Goal: Navigation & Orientation: Find specific page/section

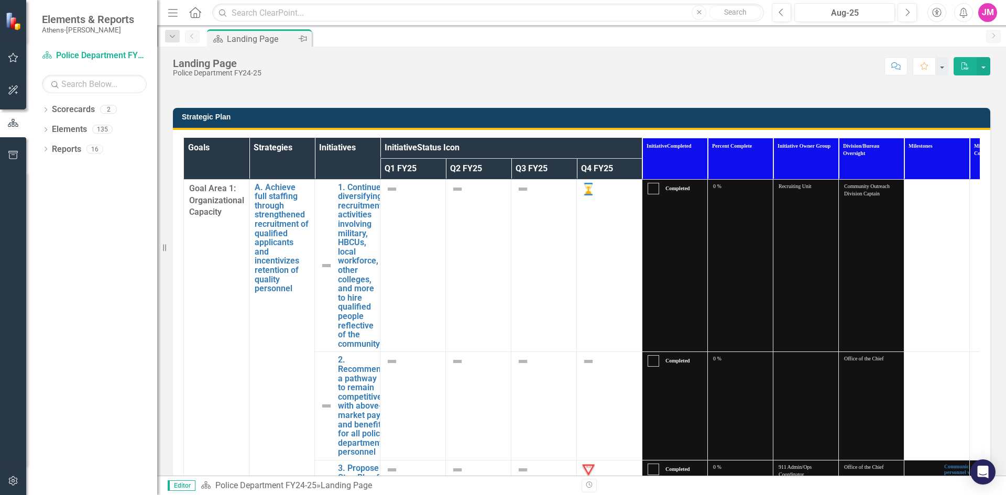
click at [252, 45] on div "Landing Page" at bounding box center [261, 38] width 69 height 13
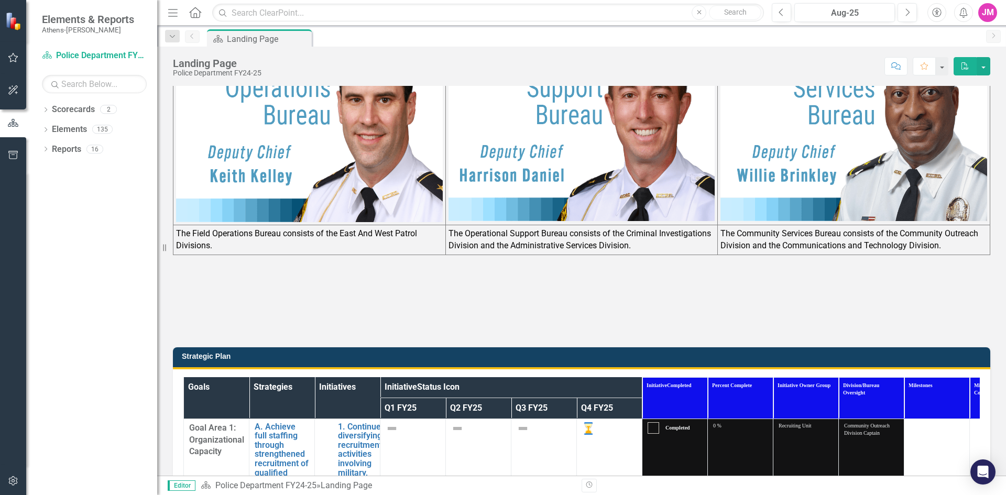
scroll to position [172, 0]
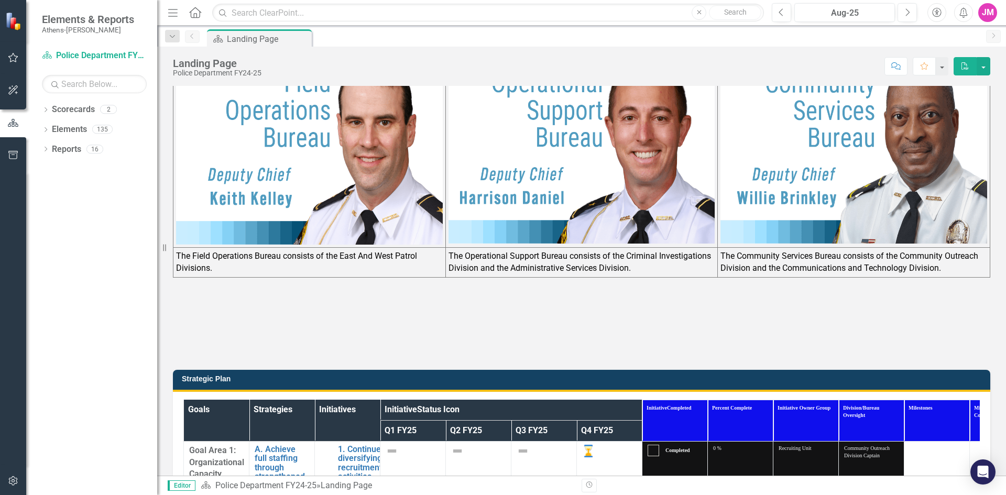
click at [78, 25] on span "Elements & Reports" at bounding box center [88, 19] width 92 height 13
click at [93, 71] on div "Scorecard Police Department FY24-25 Search" at bounding box center [94, 70] width 105 height 46
click at [92, 62] on link "Scorecard Police Department FY24-25" at bounding box center [94, 56] width 105 height 12
click at [4, 115] on button "button" at bounding box center [13, 123] width 26 height 17
click at [64, 19] on span "Elements & Reports" at bounding box center [88, 19] width 92 height 13
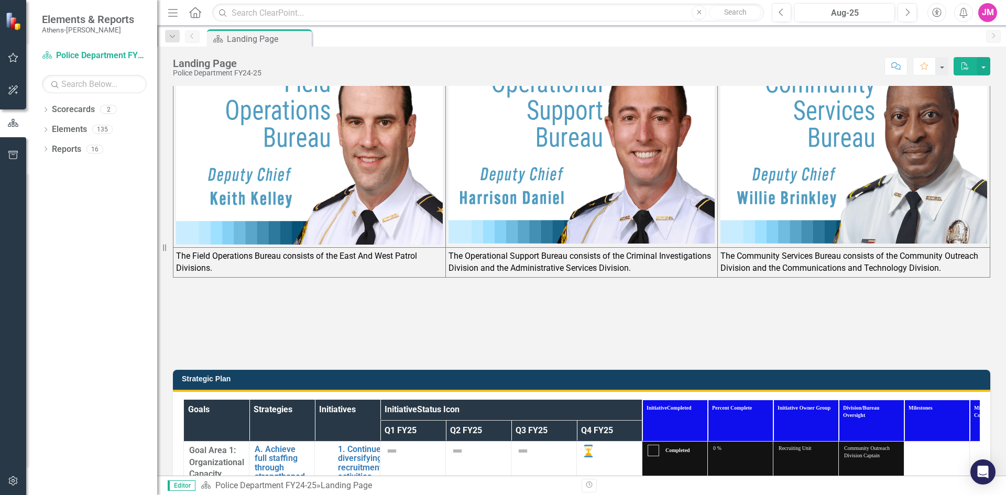
click at [61, 31] on small "Athens-[PERSON_NAME]" at bounding box center [88, 30] width 92 height 8
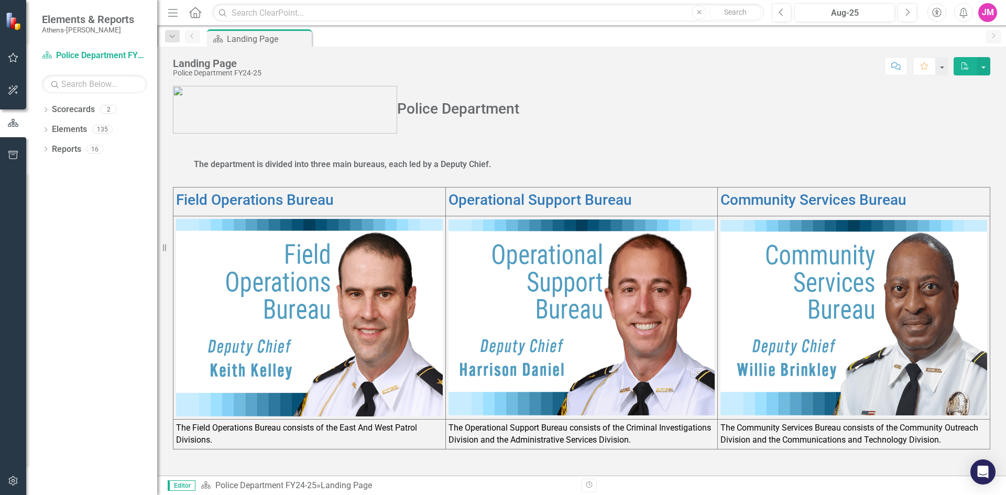
click at [248, 110] on img at bounding box center [285, 110] width 224 height 48
click at [291, 124] on img at bounding box center [285, 110] width 224 height 48
click at [415, 109] on h2 "Police Department" at bounding box center [581, 110] width 817 height 48
click at [21, 21] on img at bounding box center [14, 21] width 18 height 18
click at [18, 63] on button "button" at bounding box center [14, 58] width 24 height 22
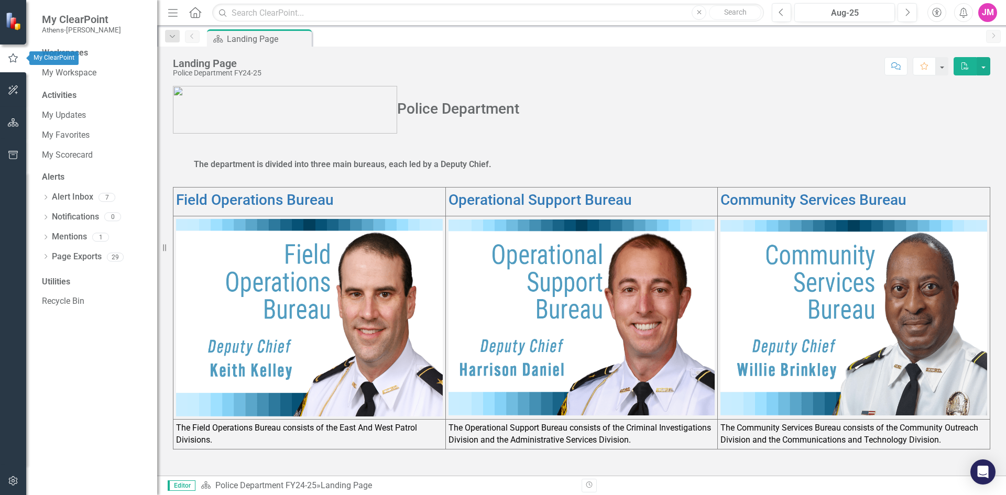
click at [19, 92] on button "button" at bounding box center [14, 91] width 24 height 22
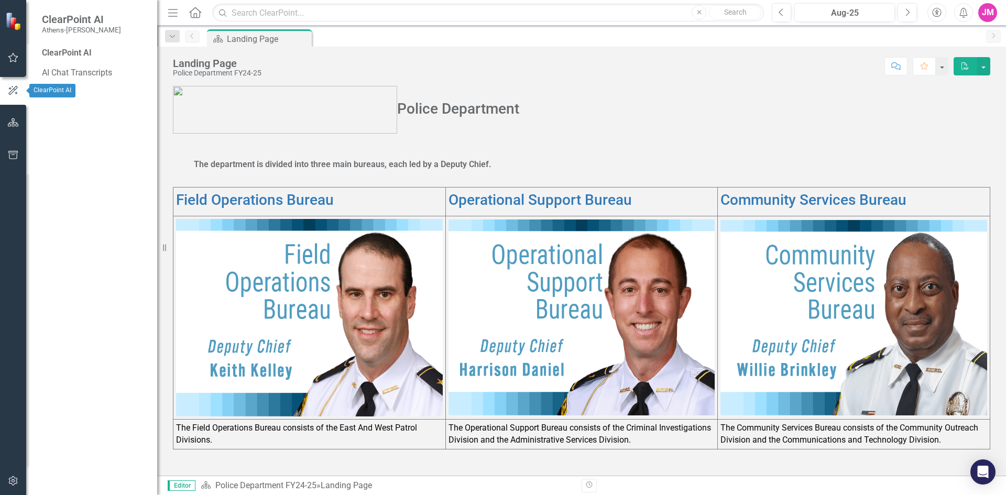
click at [17, 122] on icon "button" at bounding box center [13, 122] width 11 height 8
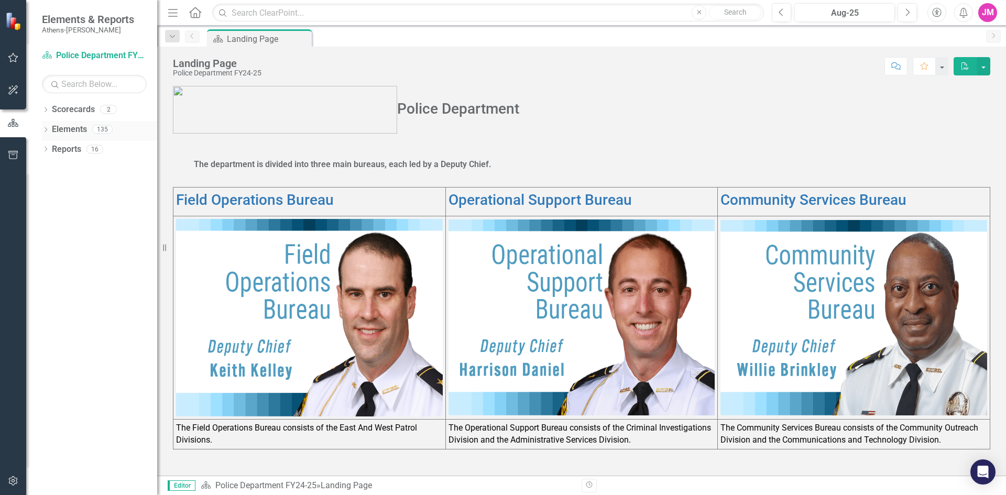
click at [59, 128] on link "Elements" at bounding box center [69, 130] width 35 height 12
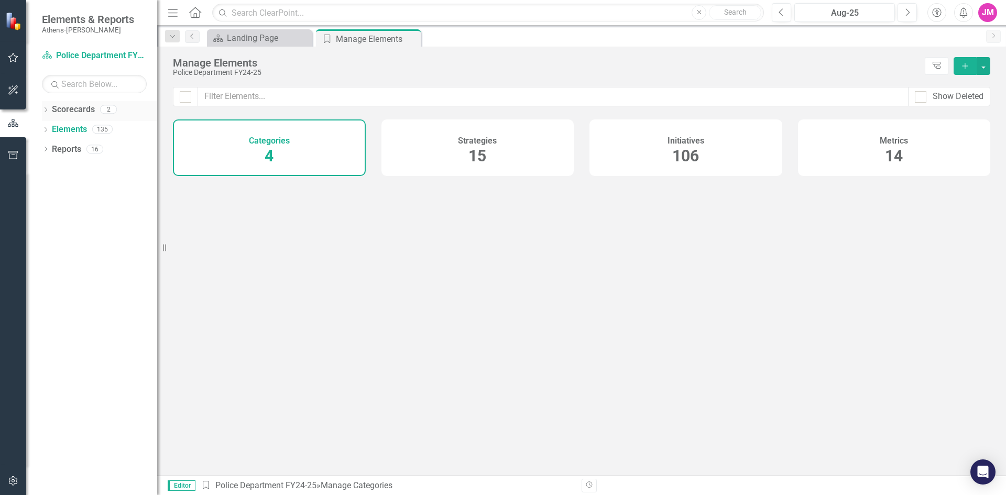
click at [49, 107] on div "Dropdown" at bounding box center [45, 110] width 7 height 9
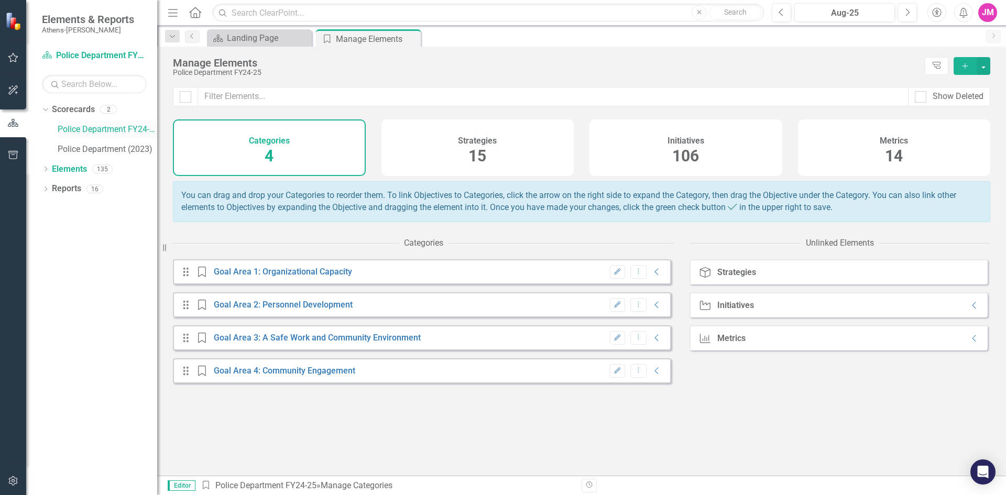
click at [64, 133] on link "Police Department FY24-25" at bounding box center [108, 130] width 100 height 12
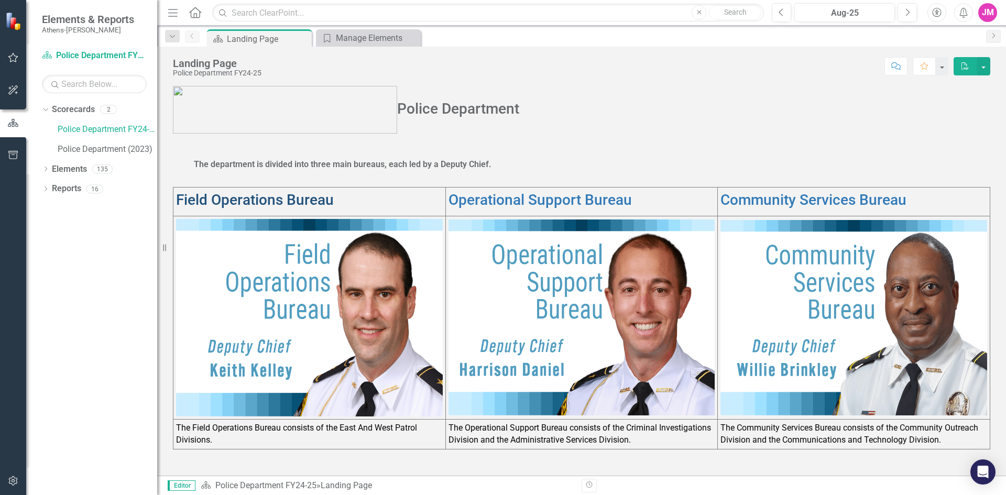
click at [256, 203] on link "Field Operations Bureau" at bounding box center [255, 199] width 158 height 17
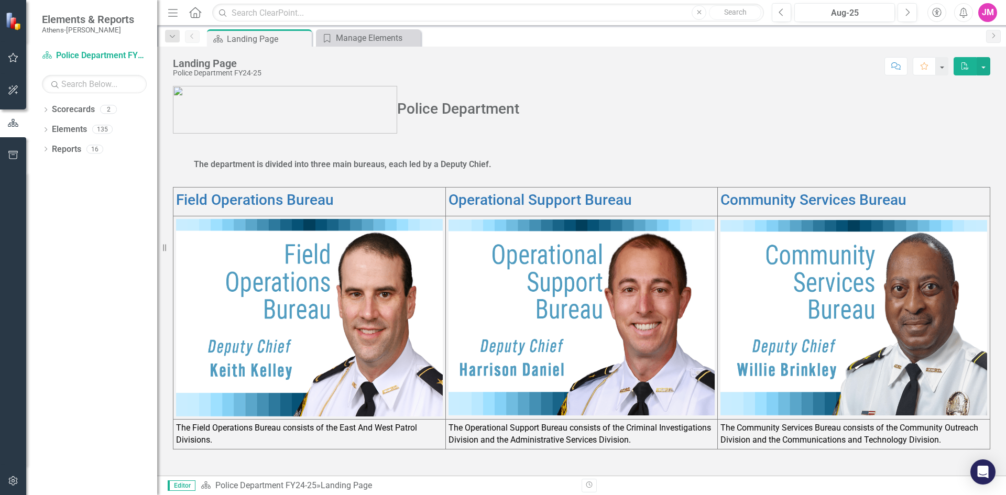
click at [971, 13] on button "Alerts" at bounding box center [963, 12] width 19 height 19
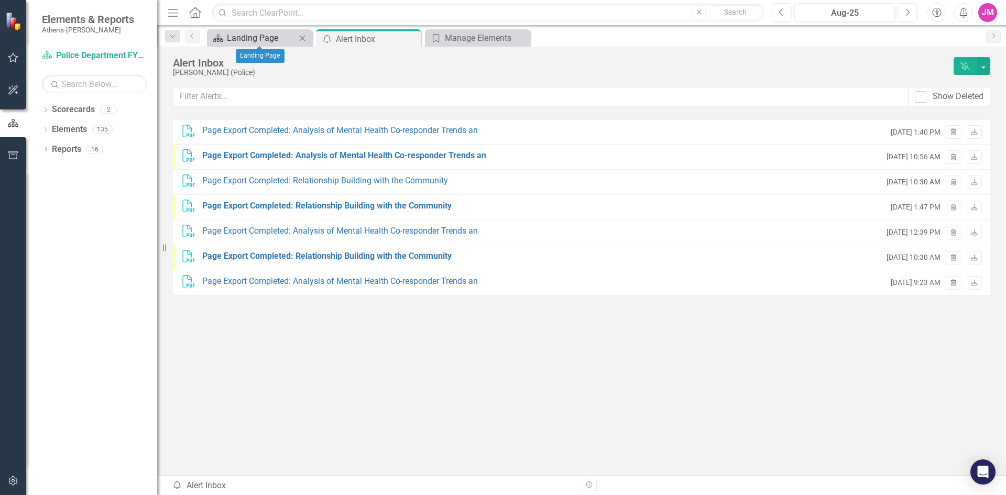
click at [264, 38] on div "Landing Page" at bounding box center [261, 37] width 69 height 13
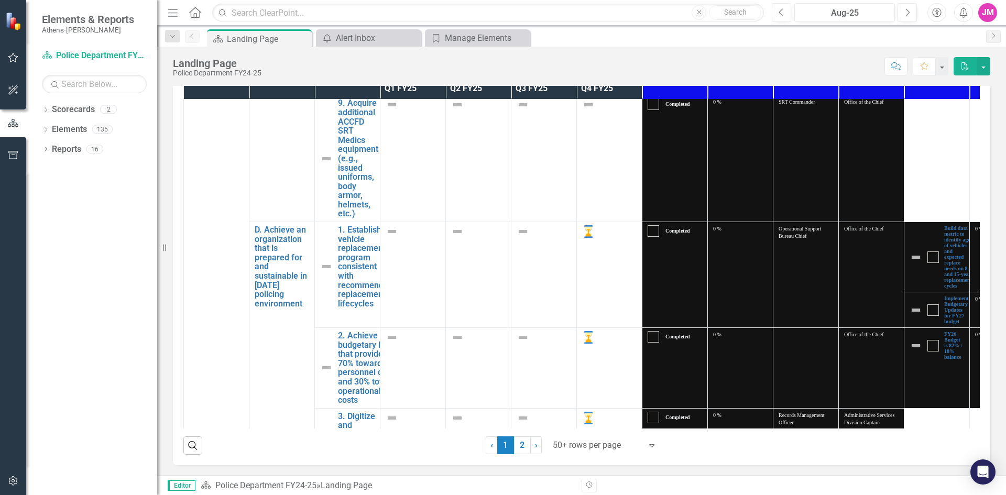
scroll to position [2986, 0]
